Goal: Task Accomplishment & Management: Manage account settings

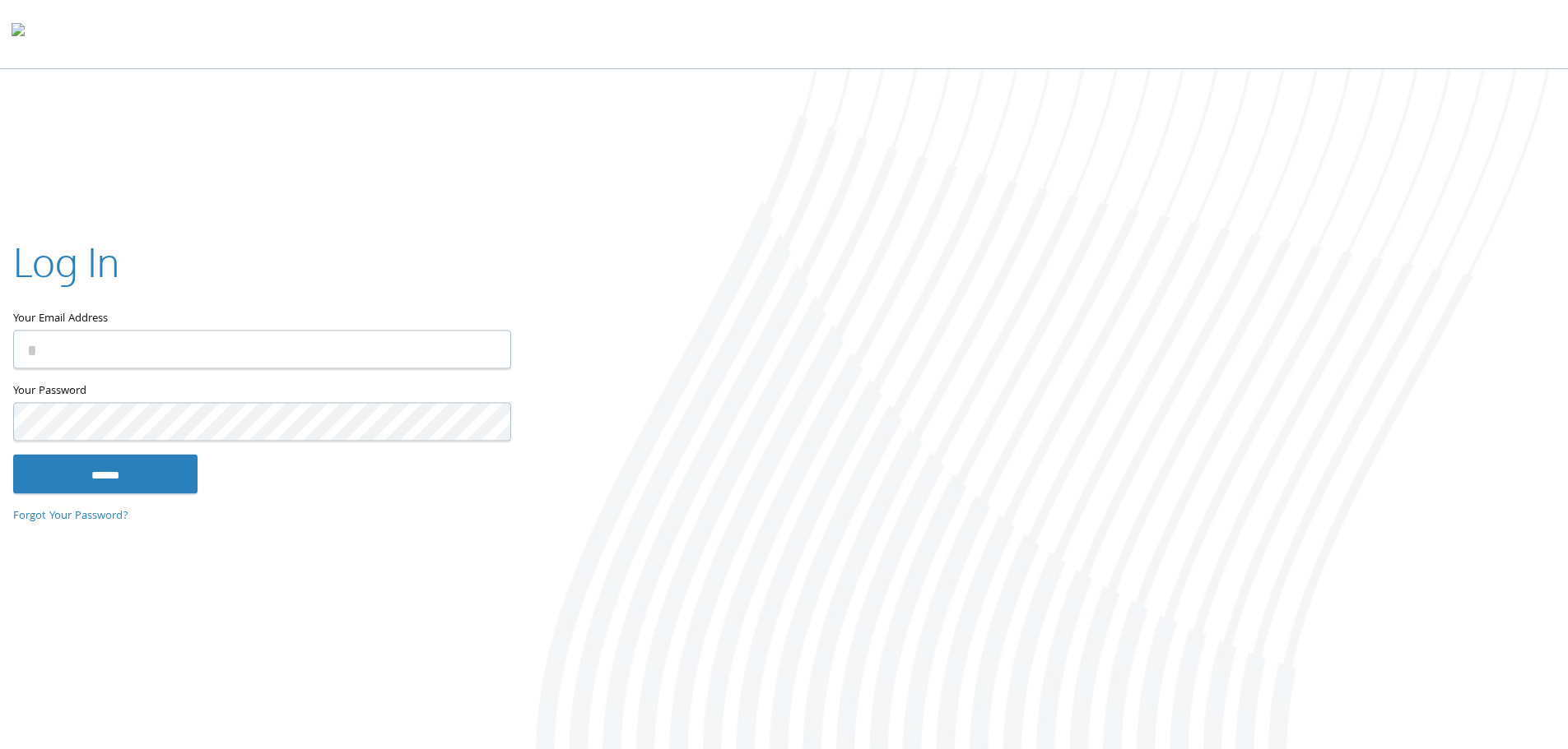
click at [211, 347] on input "Your Email Address" at bounding box center [262, 349] width 497 height 39
type input "**********"
click at [13, 454] on input "******" at bounding box center [105, 474] width 184 height 40
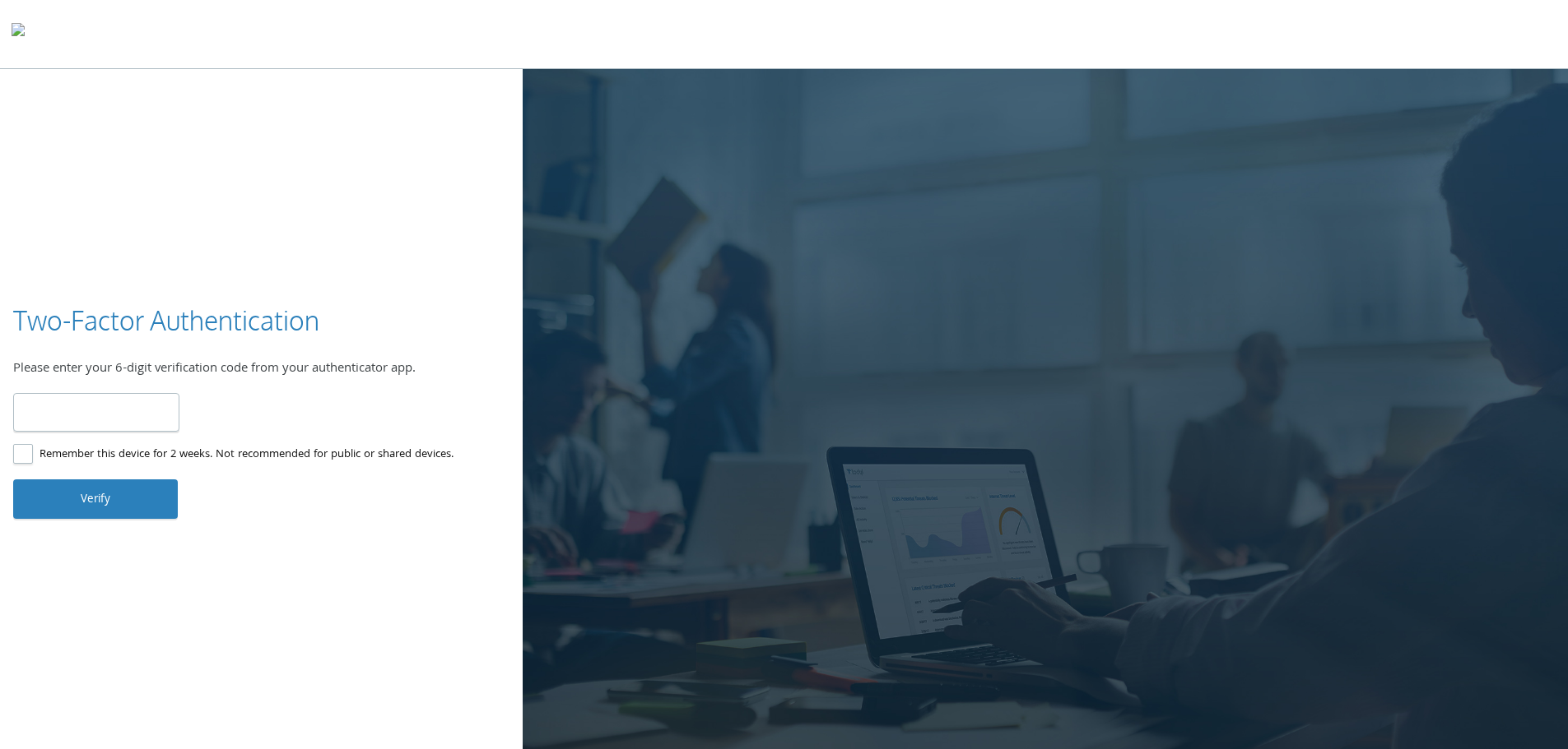
type input "******"
